Goal: Navigation & Orientation: Find specific page/section

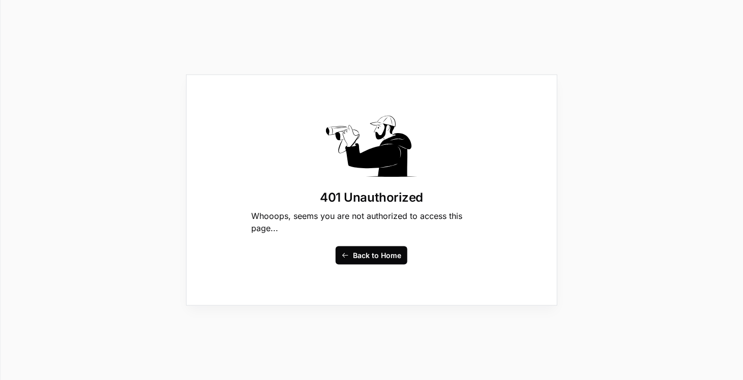
click at [374, 252] on span "Back to Home" at bounding box center [377, 256] width 48 height 10
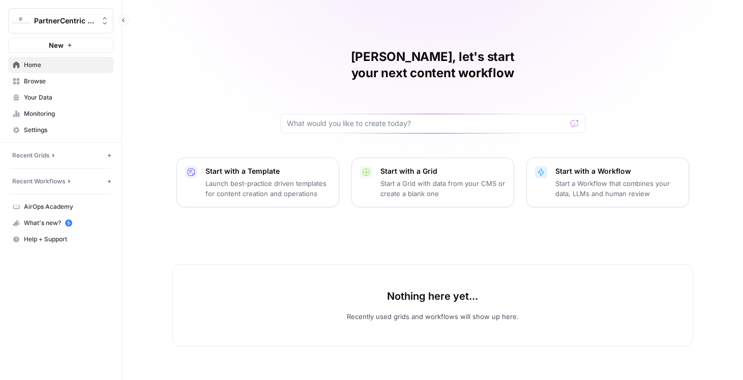
click at [44, 70] on link "Home" at bounding box center [60, 65] width 105 height 16
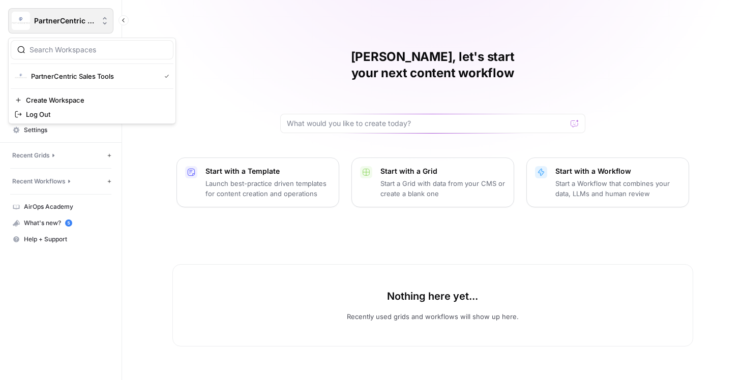
click at [63, 27] on button "PartnerCentric Sales Tools" at bounding box center [60, 20] width 105 height 25
click at [139, 73] on div "PartnerCentric Sales Tools" at bounding box center [92, 76] width 155 height 12
